Goal: Check status

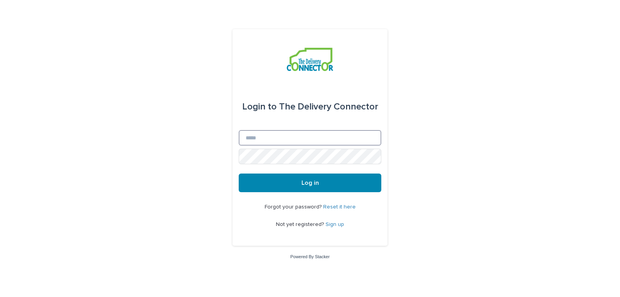
click at [257, 134] on input "Email" at bounding box center [310, 138] width 143 height 16
type input "**********"
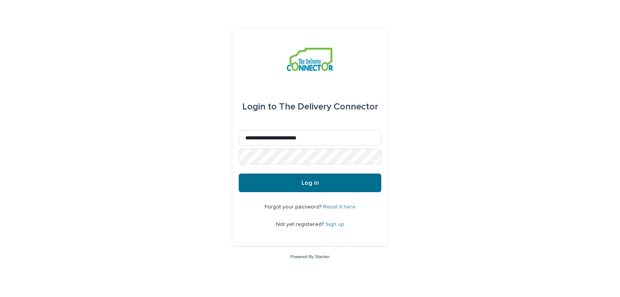
click at [288, 183] on button "Log in" at bounding box center [310, 182] width 143 height 19
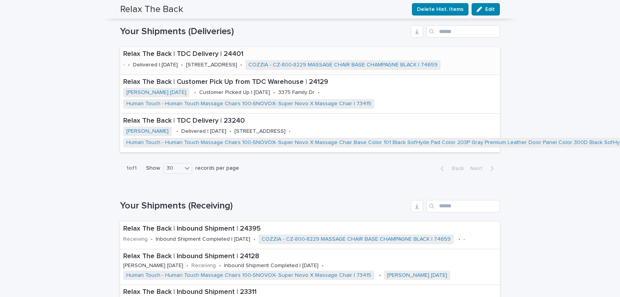
scroll to position [495, 0]
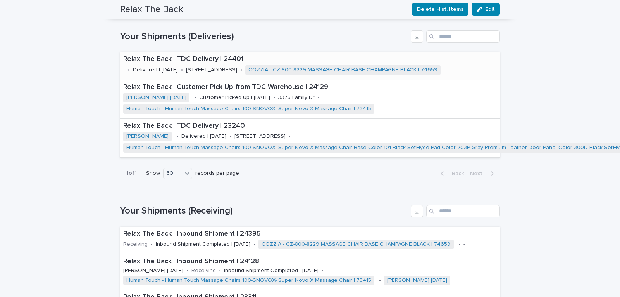
click at [222, 71] on p "[STREET_ADDRESS]" at bounding box center [211, 70] width 51 height 7
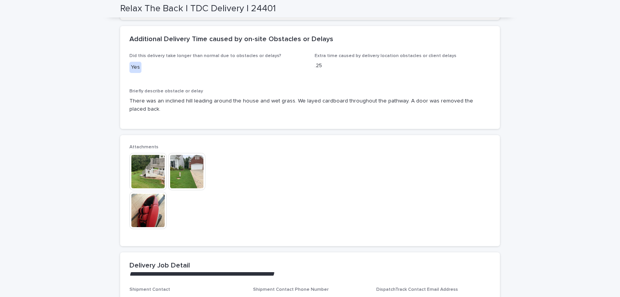
scroll to position [194, 0]
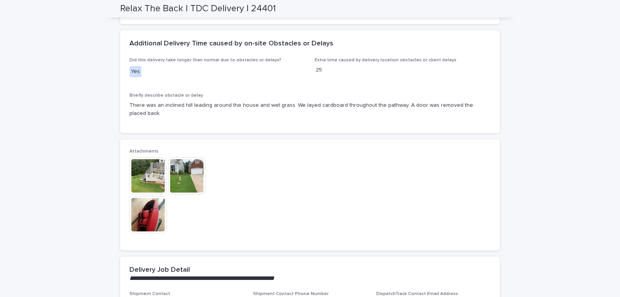
click at [139, 200] on img at bounding box center [148, 214] width 37 height 37
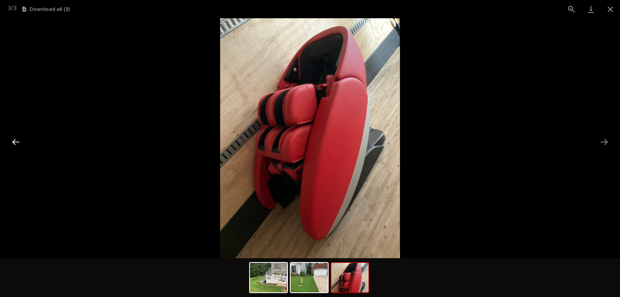
click at [14, 144] on button "Previous slide" at bounding box center [16, 141] width 16 height 15
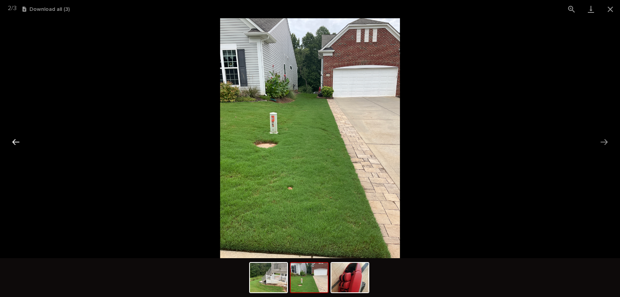
click at [14, 144] on button "Previous slide" at bounding box center [16, 141] width 16 height 15
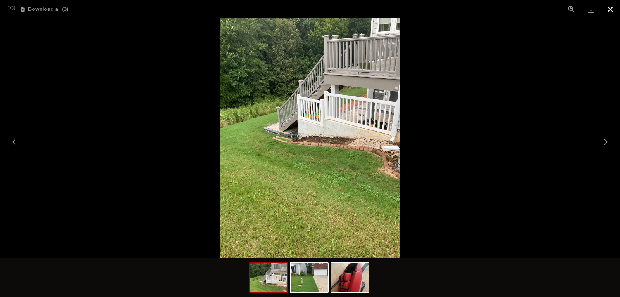
click at [612, 13] on button "Close gallery" at bounding box center [610, 9] width 19 height 18
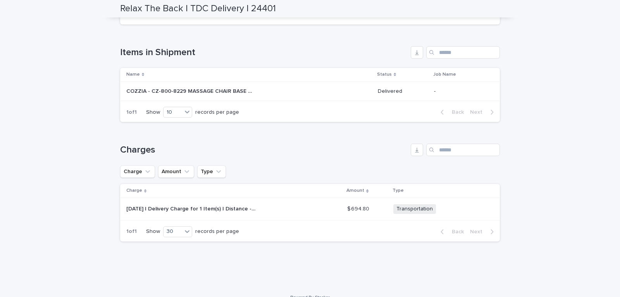
scroll to position [536, 0]
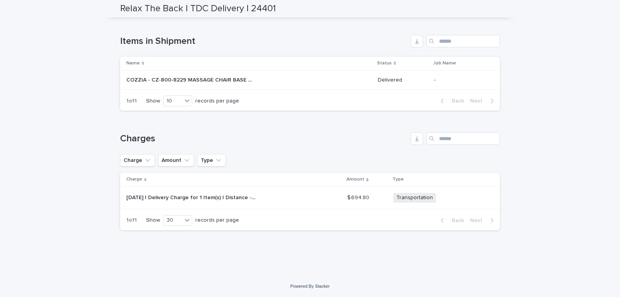
click at [230, 197] on p "2025-08-13 | Delivery Charge for 1 Item(s) | Distance - 23.9 Miles | (3) Instal…" at bounding box center [191, 197] width 131 height 8
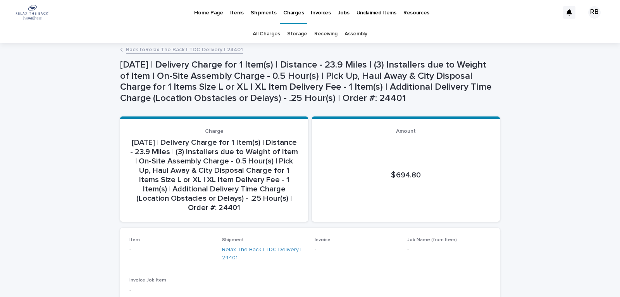
click at [131, 50] on link "Back to Relax The Back | TDC Delivery | 24401" at bounding box center [184, 49] width 117 height 9
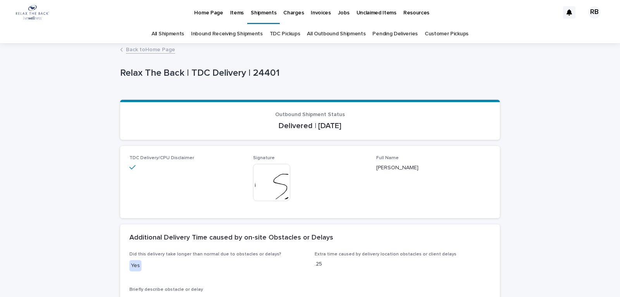
click at [143, 51] on link "Back to Home Page" at bounding box center [150, 49] width 49 height 9
